Goal: Find specific page/section: Find specific page/section

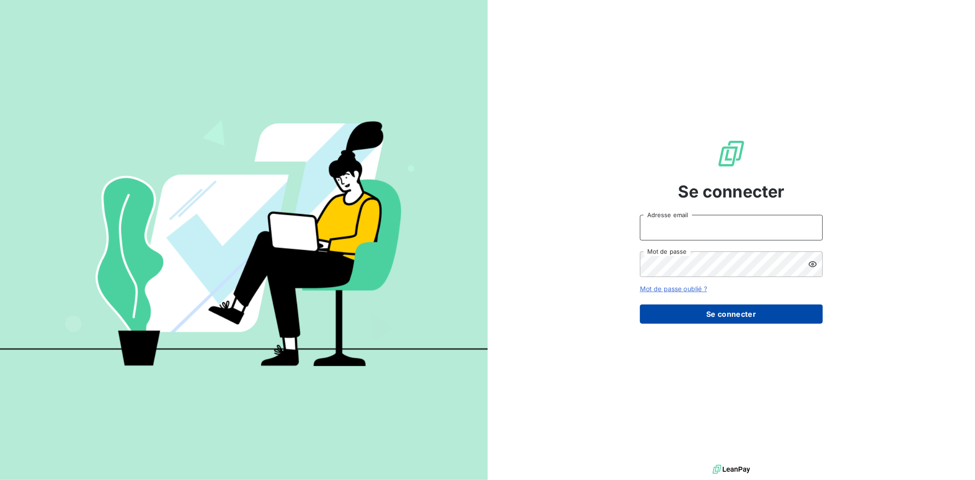
type input "[PERSON_NAME][EMAIL_ADDRESS][DOMAIN_NAME]"
click at [725, 311] on button "Se connecter" at bounding box center [731, 314] width 183 height 19
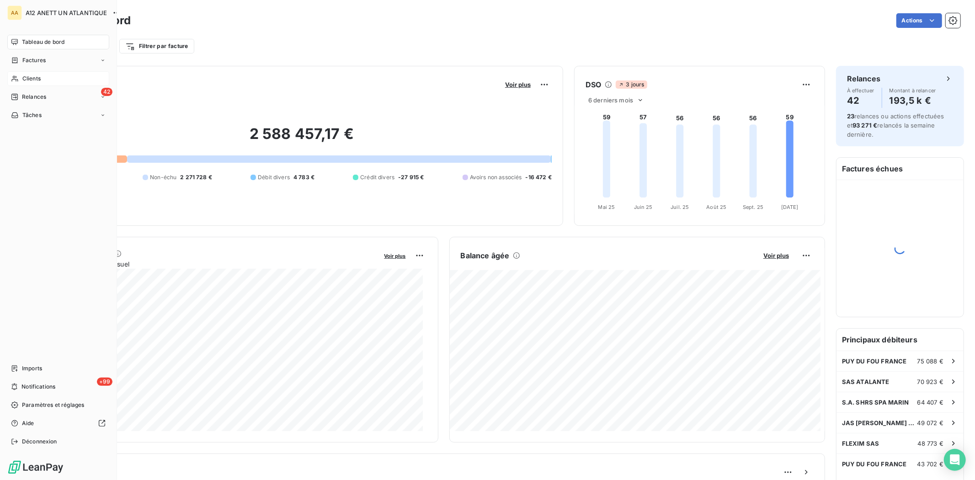
click at [28, 76] on span "Clients" at bounding box center [31, 79] width 18 height 8
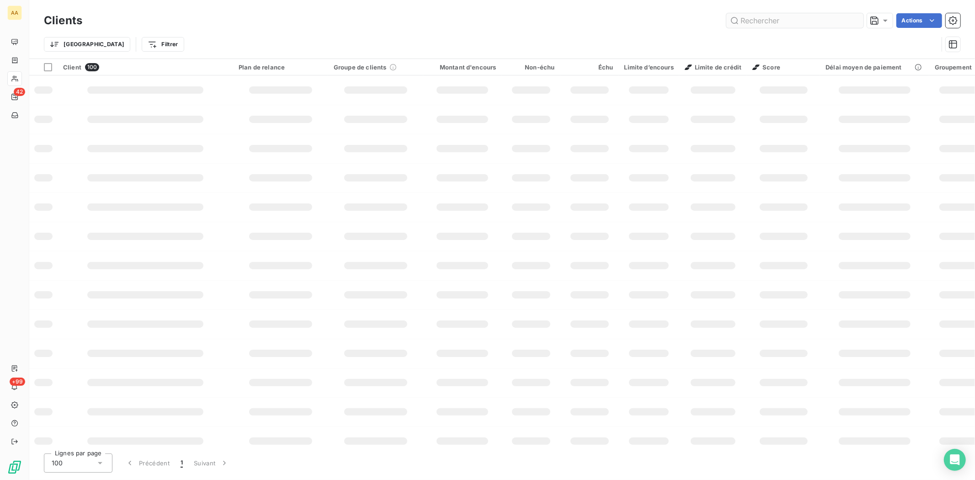
click at [778, 21] on input "text" at bounding box center [795, 20] width 137 height 15
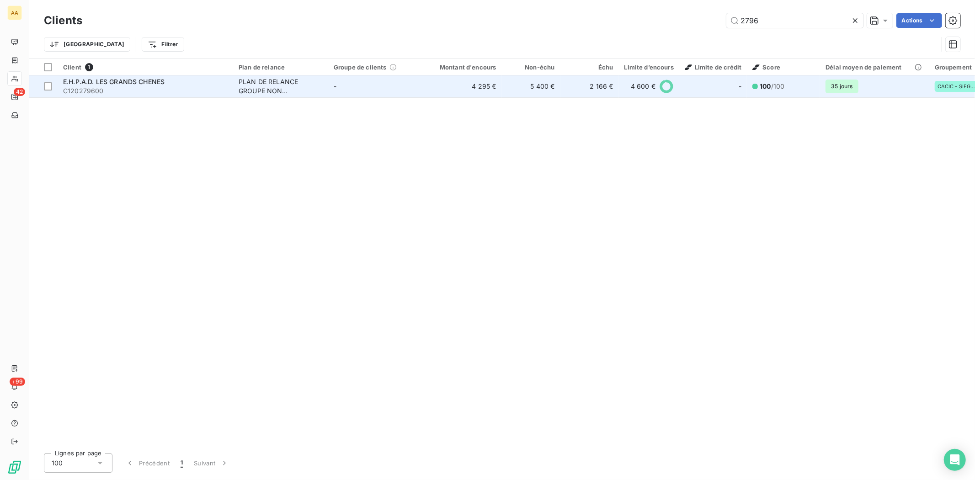
type input "2796"
click at [103, 78] on span "E.H.P.A.D. LES GRANDS CHENES" at bounding box center [114, 82] width 102 height 8
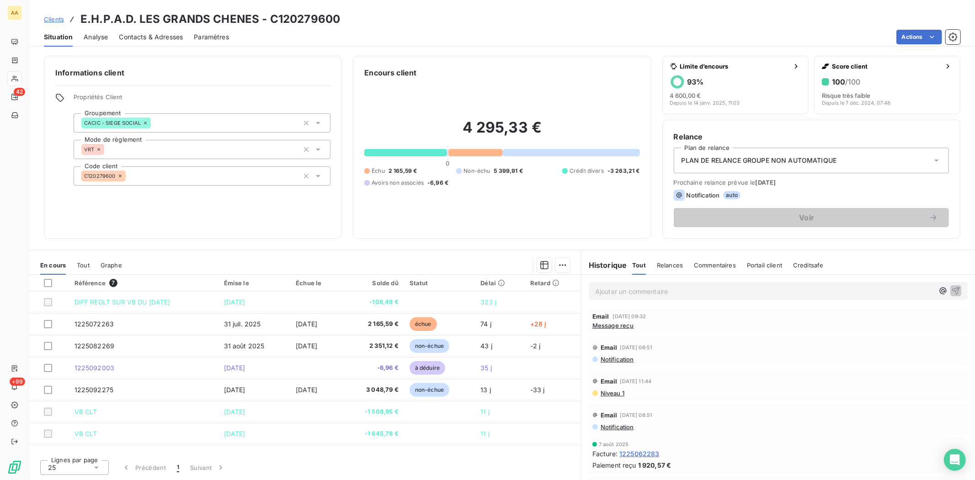
click at [611, 326] on span "Message reçu" at bounding box center [614, 325] width 42 height 7
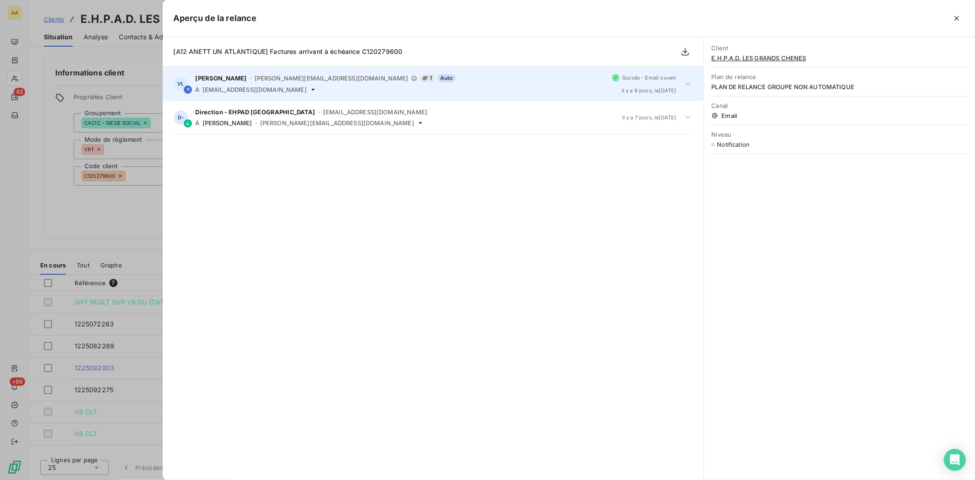
click at [255, 89] on span "[EMAIL_ADDRESS][DOMAIN_NAME]" at bounding box center [255, 89] width 104 height 7
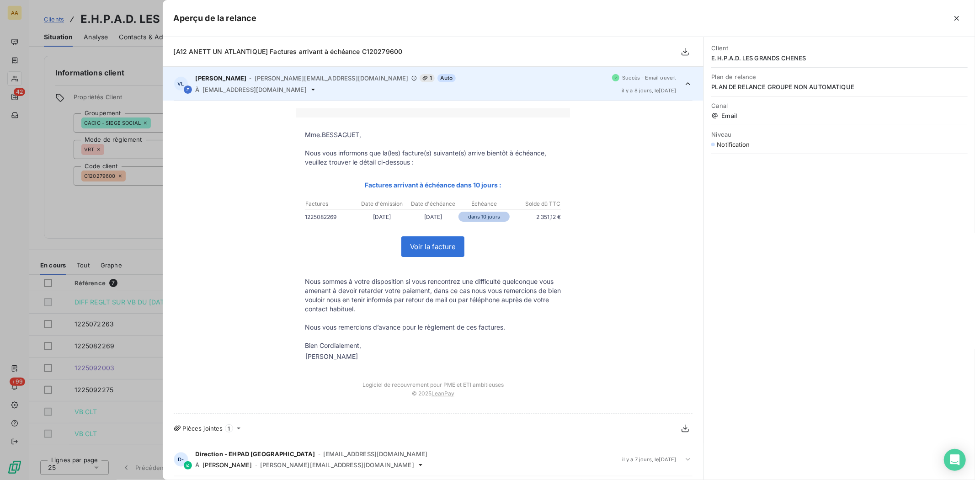
click at [256, 102] on div "Mme.BESSAGUET, Nous vous informons que la(les) facture(s) suivante(s) arrive bi…" at bounding box center [433, 272] width 541 height 342
click at [956, 16] on icon "button" at bounding box center [956, 18] width 9 height 9
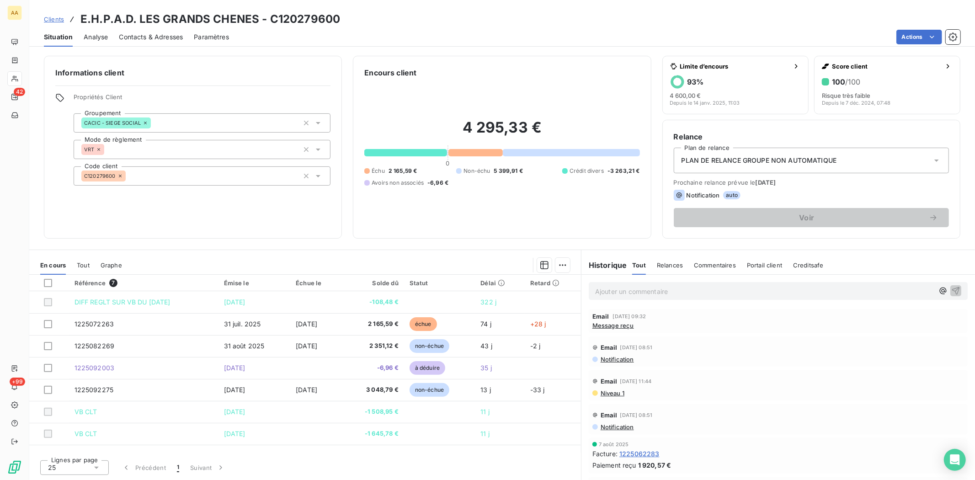
click at [614, 324] on span "Message reçu" at bounding box center [614, 325] width 42 height 7
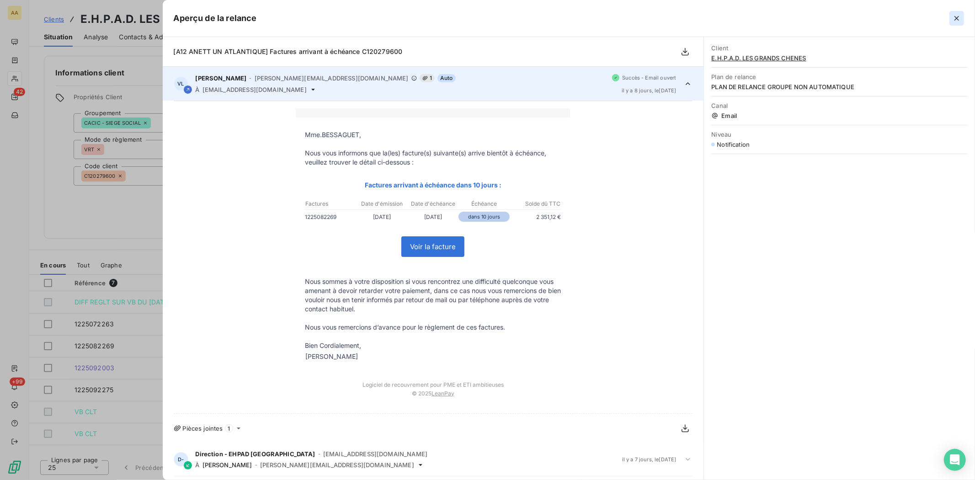
click at [953, 17] on icon "button" at bounding box center [956, 18] width 9 height 9
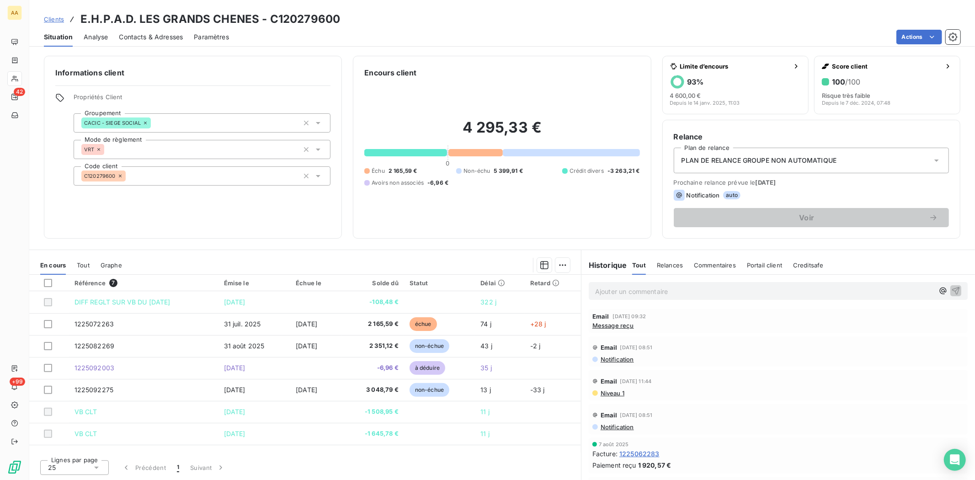
click at [612, 326] on span "Message reçu" at bounding box center [614, 325] width 42 height 7
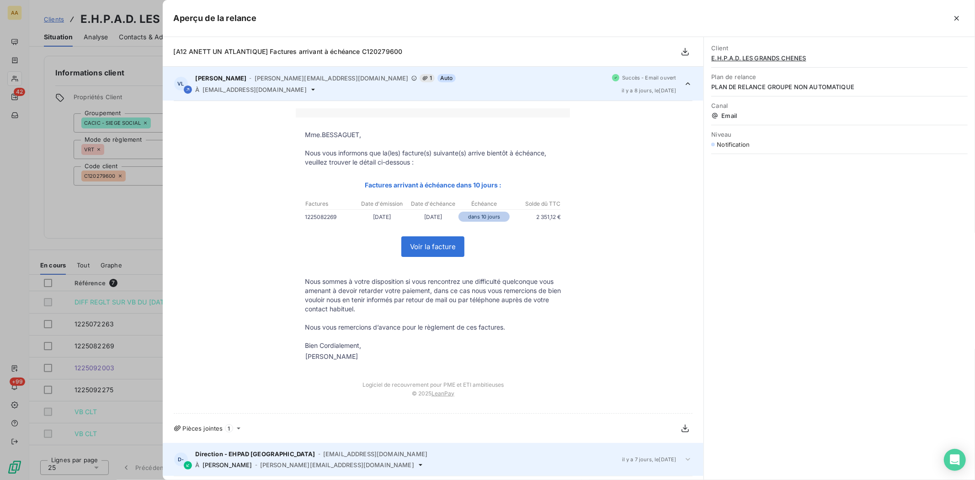
click at [683, 460] on div "D- Direction - EHPAD Les Grands Chênes - [EMAIL_ADDRESS][DOMAIN_NAME] À [PERSON…" at bounding box center [433, 459] width 541 height 33
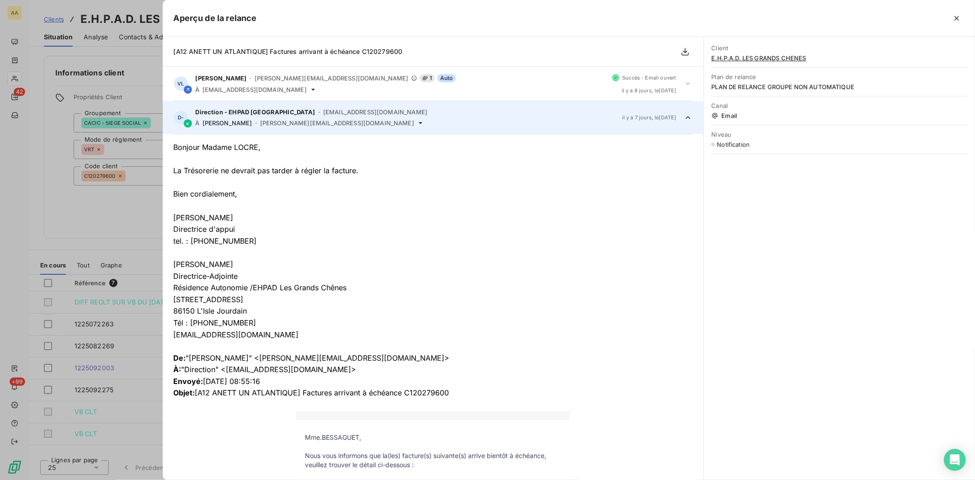
click at [16, 77] on div at bounding box center [487, 240] width 975 height 480
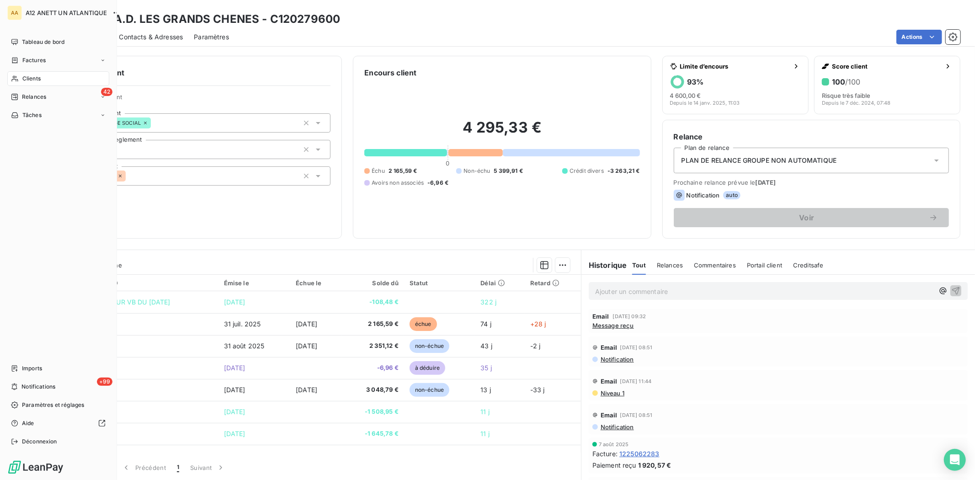
click at [28, 78] on span "Clients" at bounding box center [31, 79] width 18 height 8
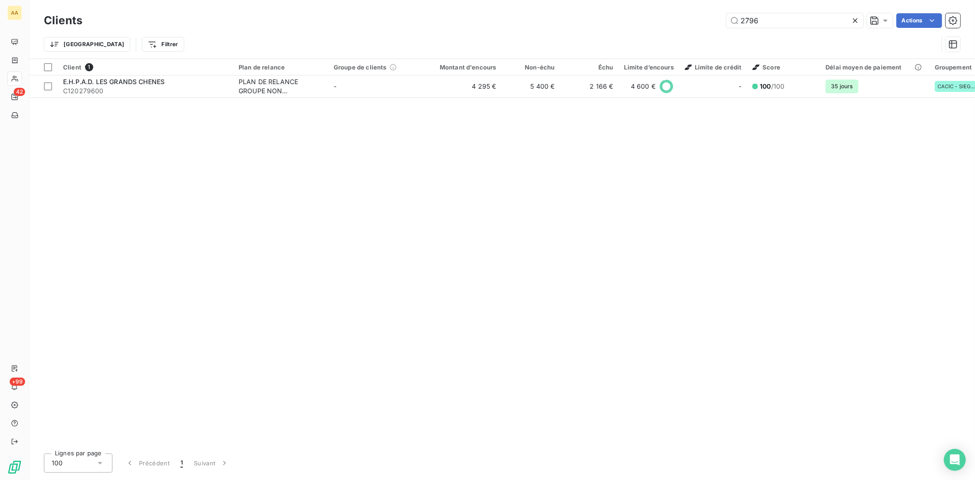
drag, startPoint x: 796, startPoint y: 16, endPoint x: 694, endPoint y: 32, distance: 103.7
click at [694, 32] on div "Clients 2796 Actions Trier Filtrer" at bounding box center [502, 35] width 917 height 48
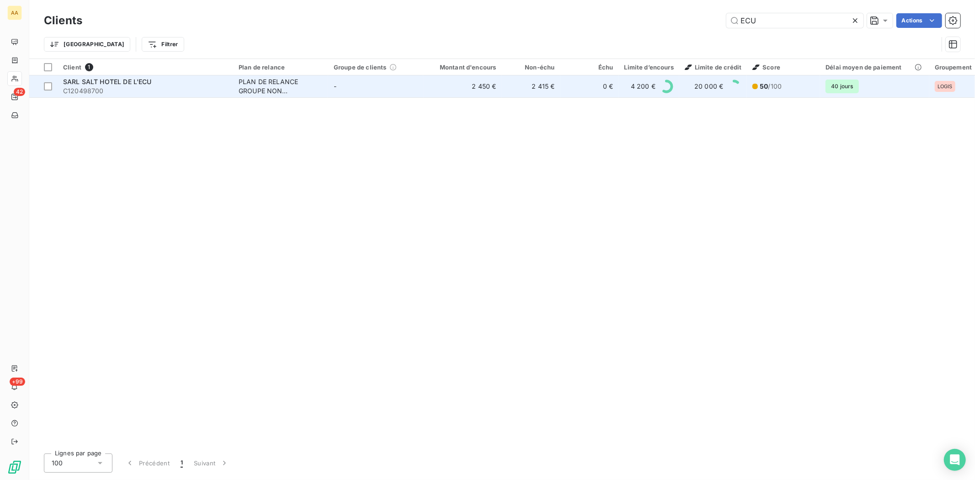
type input "ECU"
click at [92, 89] on span "C120498700" at bounding box center [145, 90] width 165 height 9
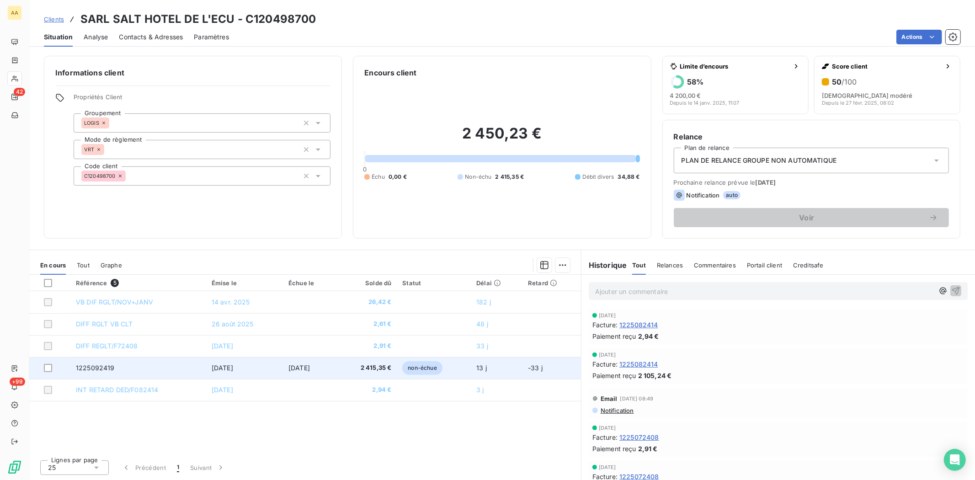
click at [104, 363] on td "1225092419" at bounding box center [138, 368] width 136 height 22
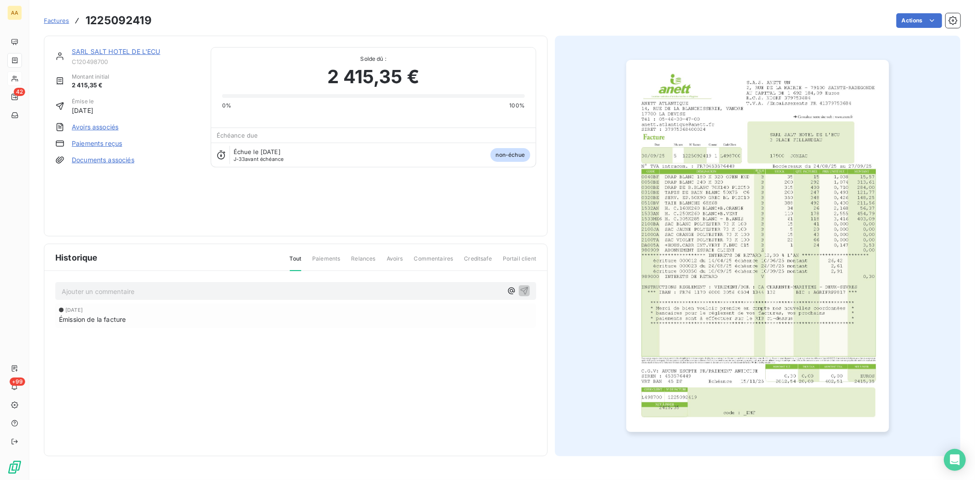
click at [741, 299] on img "button" at bounding box center [757, 246] width 263 height 372
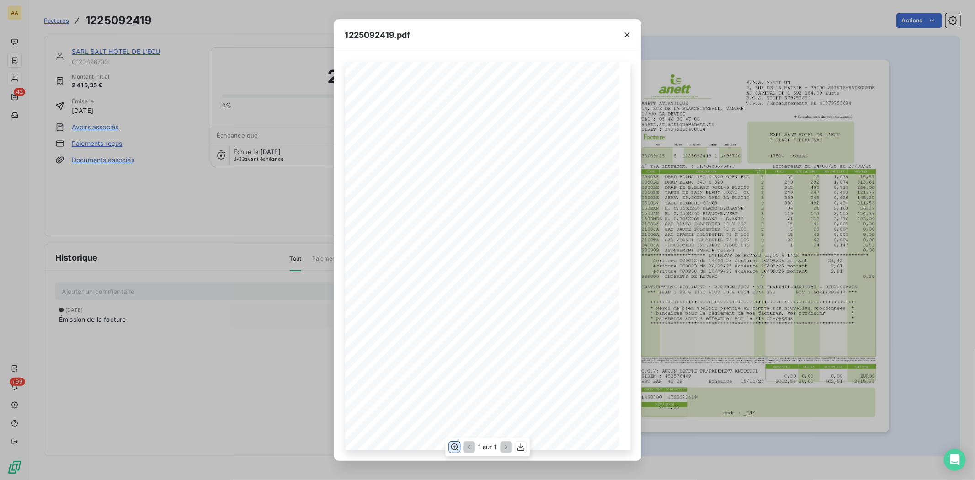
click at [453, 446] on icon "button" at bounding box center [454, 447] width 9 height 9
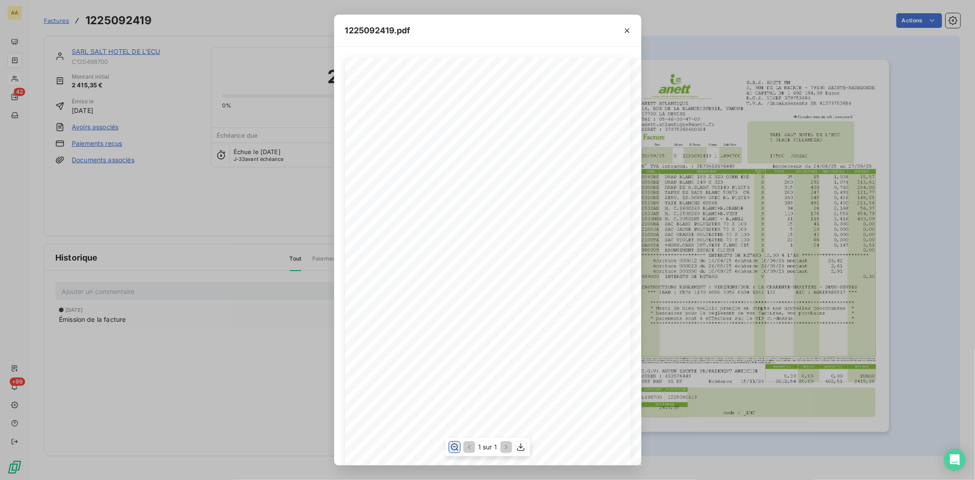
click at [453, 446] on icon "button" at bounding box center [454, 447] width 9 height 9
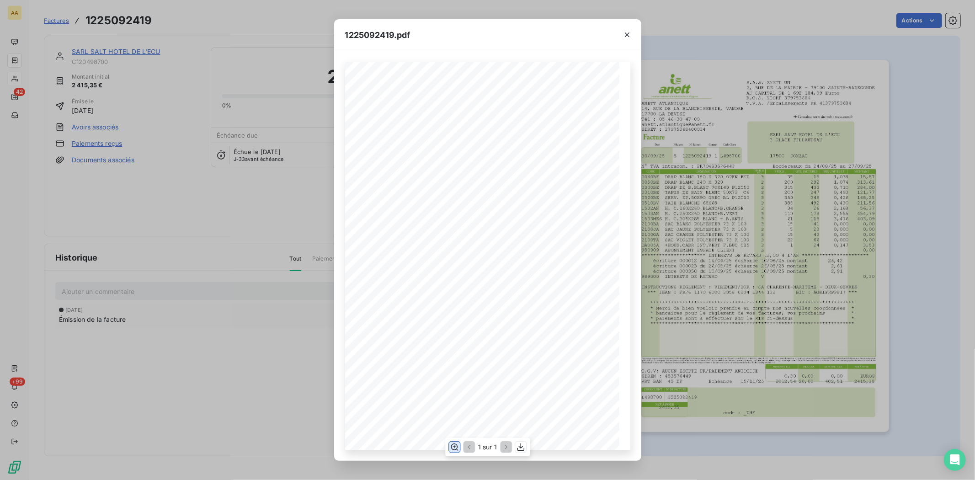
click at [454, 443] on icon "button" at bounding box center [454, 447] width 9 height 9
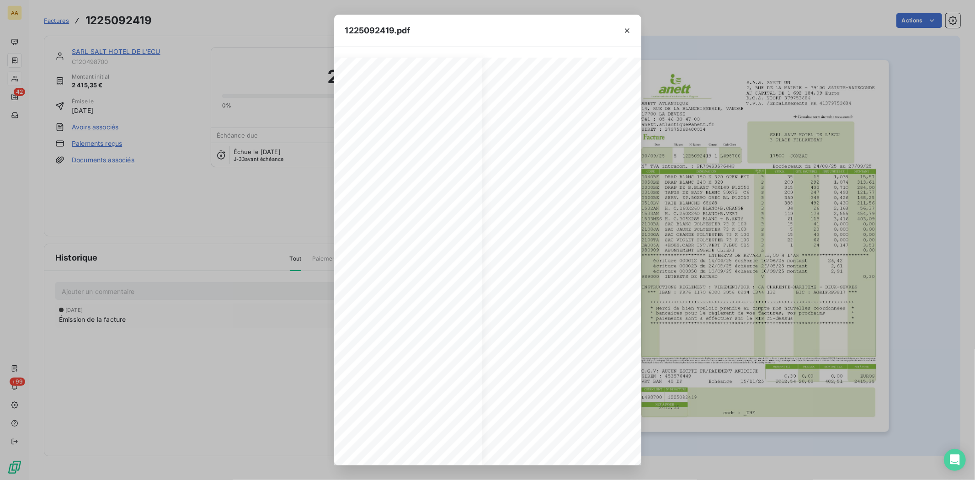
scroll to position [0, 168]
click at [630, 26] on icon "button" at bounding box center [627, 30] width 9 height 9
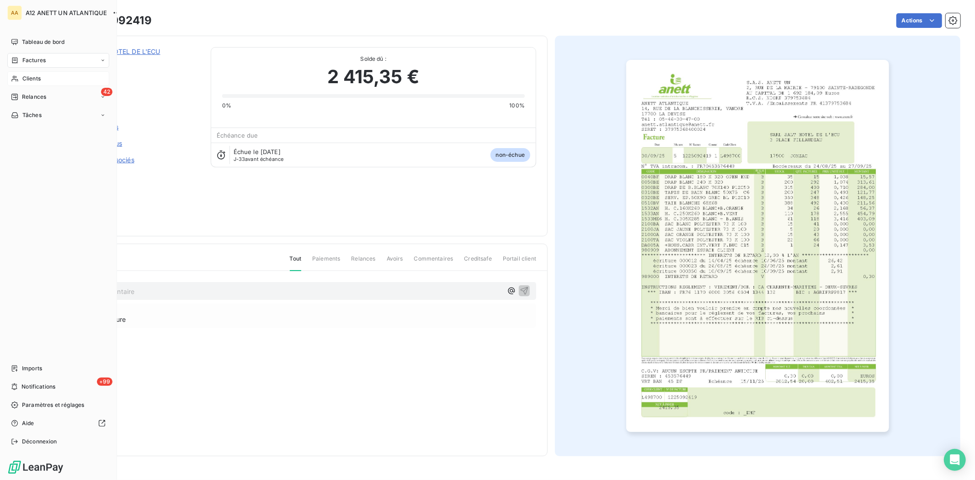
click at [29, 78] on span "Clients" at bounding box center [31, 79] width 18 height 8
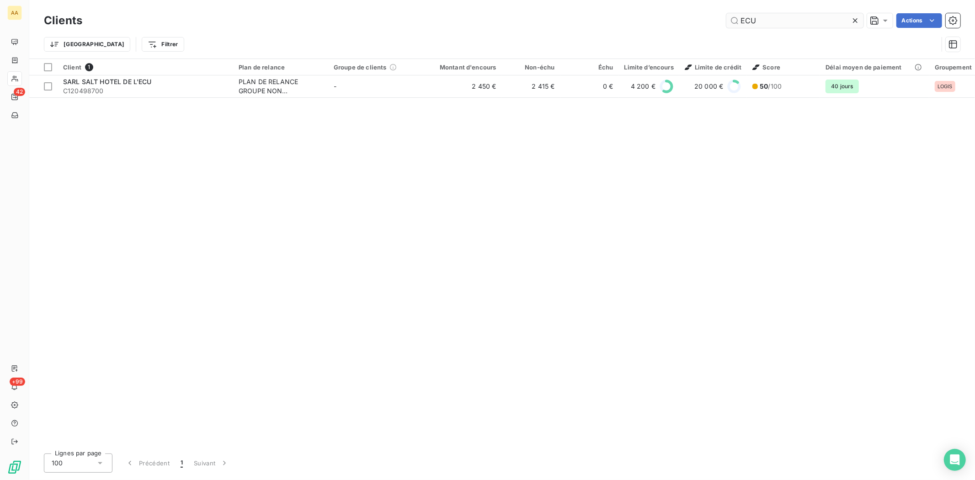
drag, startPoint x: 775, startPoint y: 20, endPoint x: 735, endPoint y: 26, distance: 40.2
click at [735, 26] on input "ECU" at bounding box center [795, 20] width 137 height 15
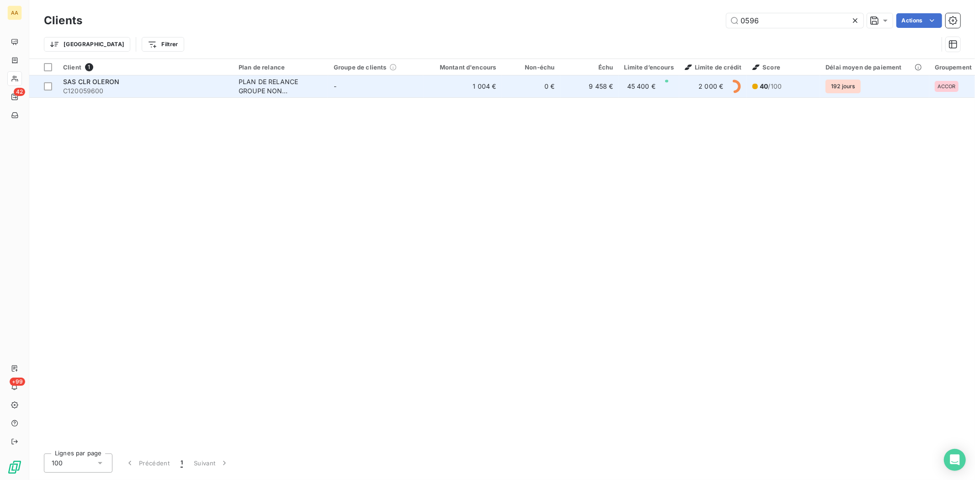
type input "0596"
click at [94, 88] on span "C120059600" at bounding box center [145, 90] width 165 height 9
